Goal: Check status: Check status

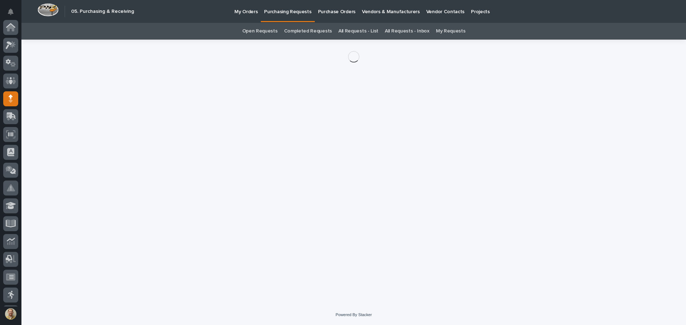
scroll to position [71, 0]
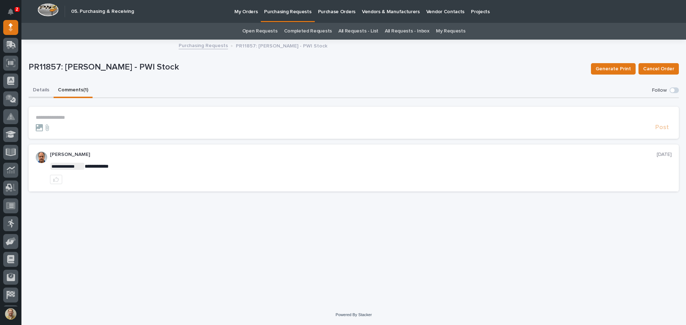
click at [43, 90] on button "Details" at bounding box center [41, 90] width 25 height 15
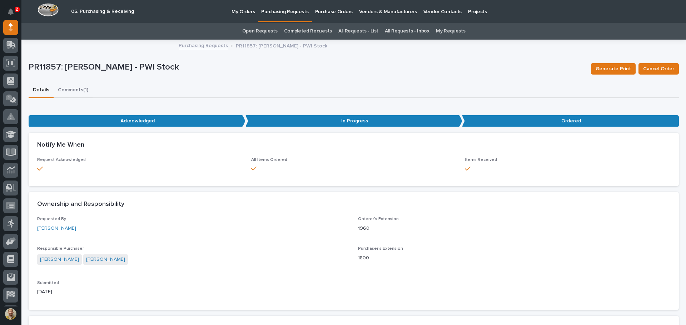
click at [78, 90] on button "Comments (1)" at bounding box center [73, 90] width 39 height 15
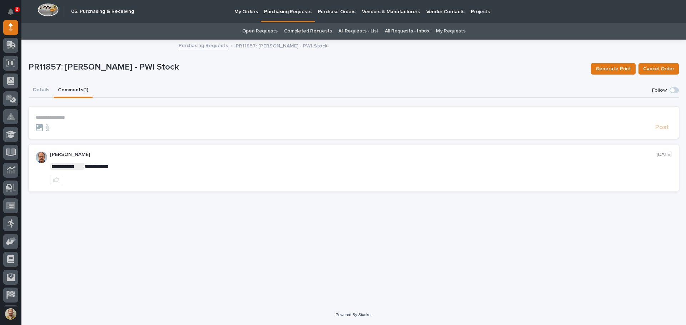
click at [212, 44] on link "Purchasing Requests" at bounding box center [203, 45] width 49 height 8
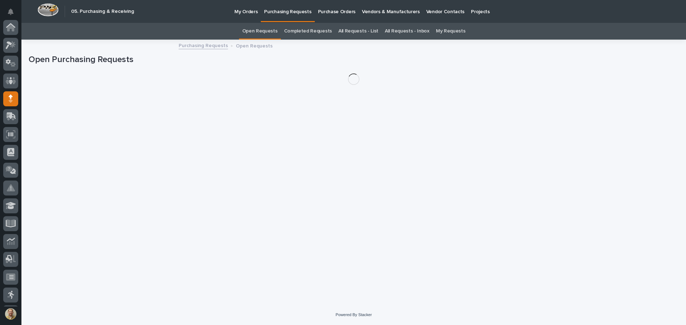
scroll to position [71, 0]
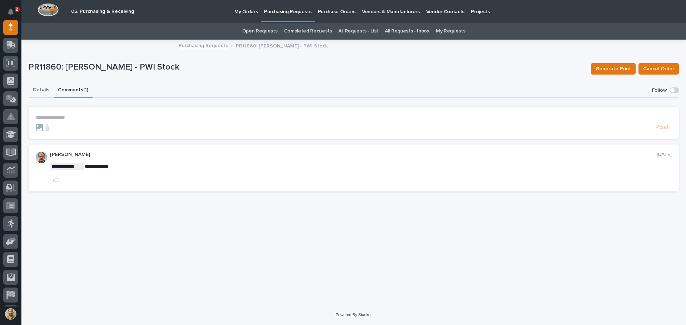
click at [34, 90] on button "Details" at bounding box center [41, 90] width 25 height 15
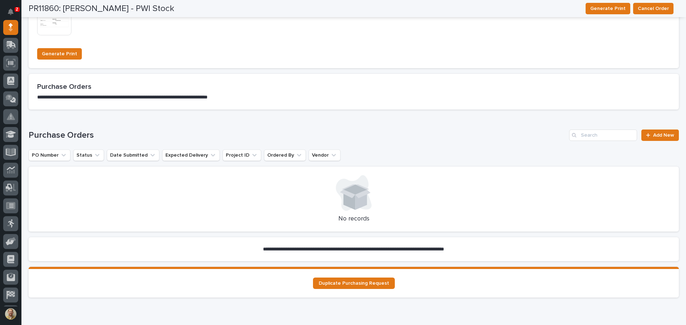
scroll to position [536, 0]
